Goal: Information Seeking & Learning: Find specific fact

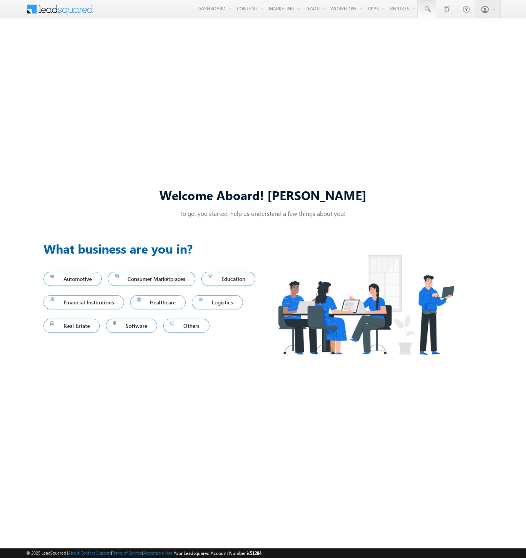
click at [426, 9] on span at bounding box center [427, 9] width 8 height 8
type input "8952199035"
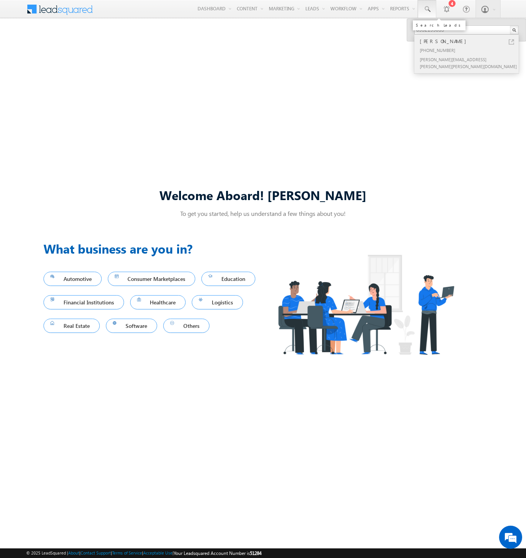
click at [469, 41] on div "[PERSON_NAME]" at bounding box center [469, 41] width 103 height 8
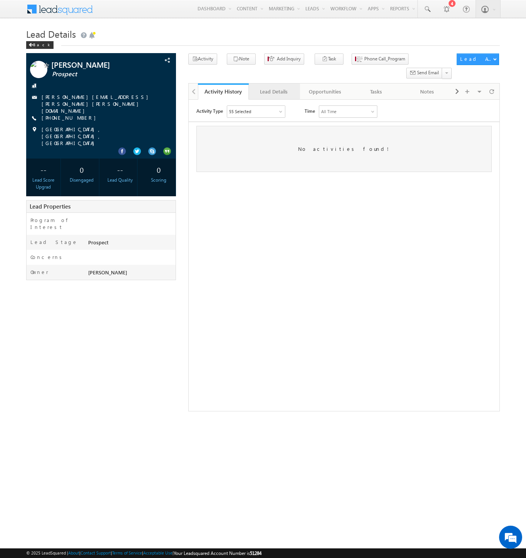
click at [274, 87] on div "Lead Details" at bounding box center [274, 91] width 38 height 9
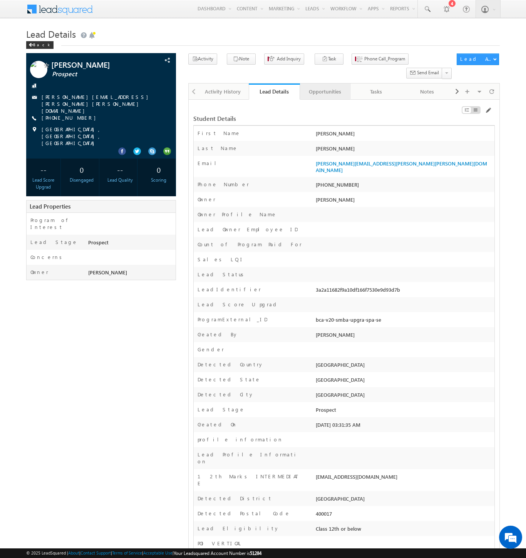
click at [324, 87] on div "Opportunities" at bounding box center [325, 91] width 38 height 9
